Goal: Navigation & Orientation: Find specific page/section

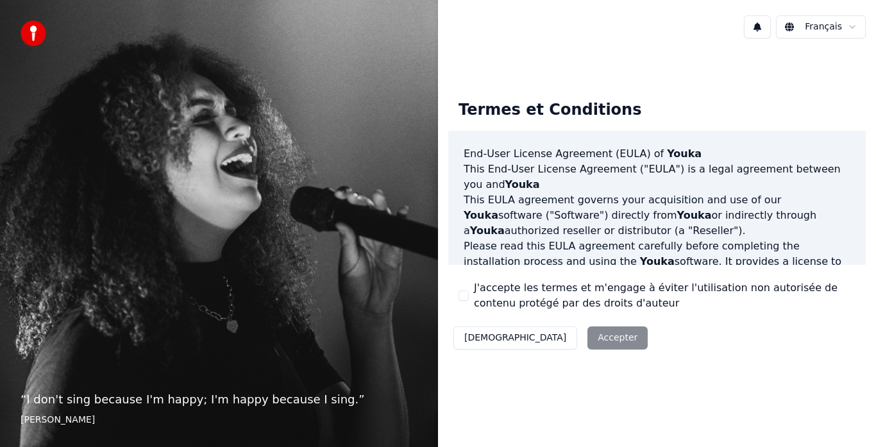
click at [829, 28] on html "“ I don't sing because I'm happy; I'm happy because I sing. ” [PERSON_NAME] Fra…" at bounding box center [438, 223] width 876 height 447
click at [553, 340] on html "“ I don't sing because I'm happy; I'm happy because I sing. ” William James Fra…" at bounding box center [438, 223] width 876 height 447
click at [554, 340] on div "Décliner Accepter" at bounding box center [550, 337] width 204 height 33
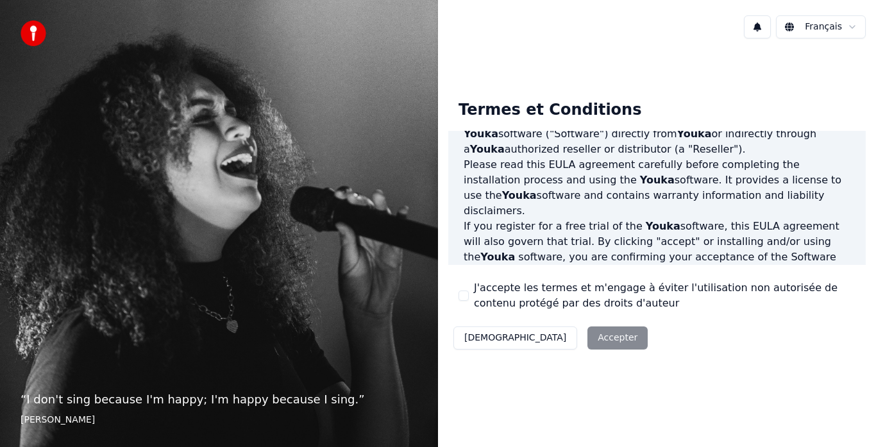
scroll to position [128, 0]
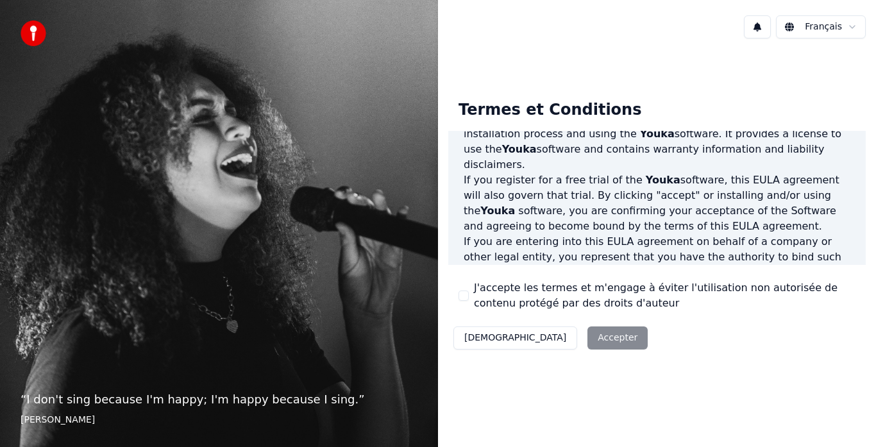
click at [765, 31] on button at bounding box center [757, 26] width 27 height 23
click at [825, 27] on html "“ I don't sing because I'm happy; I'm happy because I sing. ” William James Fra…" at bounding box center [438, 223] width 876 height 447
click at [795, 28] on html "“ I don't sing because I'm happy; I'm happy because I sing. ” William James Fra…" at bounding box center [438, 223] width 876 height 447
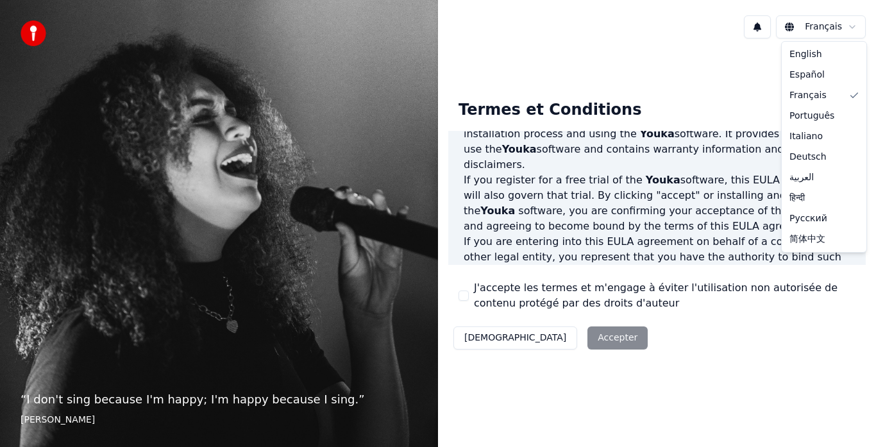
click at [793, 28] on html "“ I don't sing because I'm happy; I'm happy because I sing. ” William James Fra…" at bounding box center [438, 223] width 876 height 447
click at [812, 97] on span "Français" at bounding box center [807, 95] width 37 height 13
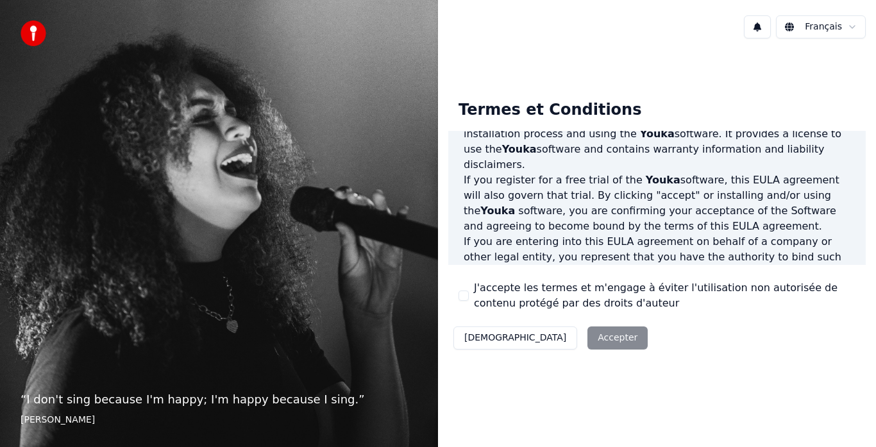
click at [543, 330] on div "Décliner Accepter" at bounding box center [550, 337] width 204 height 33
drag, startPoint x: 574, startPoint y: 338, endPoint x: 574, endPoint y: 331, distance: 7.1
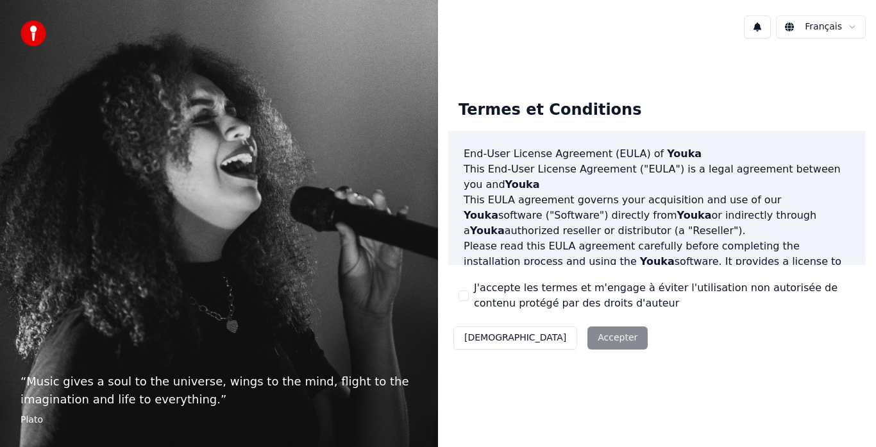
click at [540, 337] on div "Décliner Accepter" at bounding box center [550, 337] width 204 height 33
click at [538, 334] on div "Décliner Accepter" at bounding box center [550, 337] width 204 height 33
